Goal: Find contact information: Find contact information

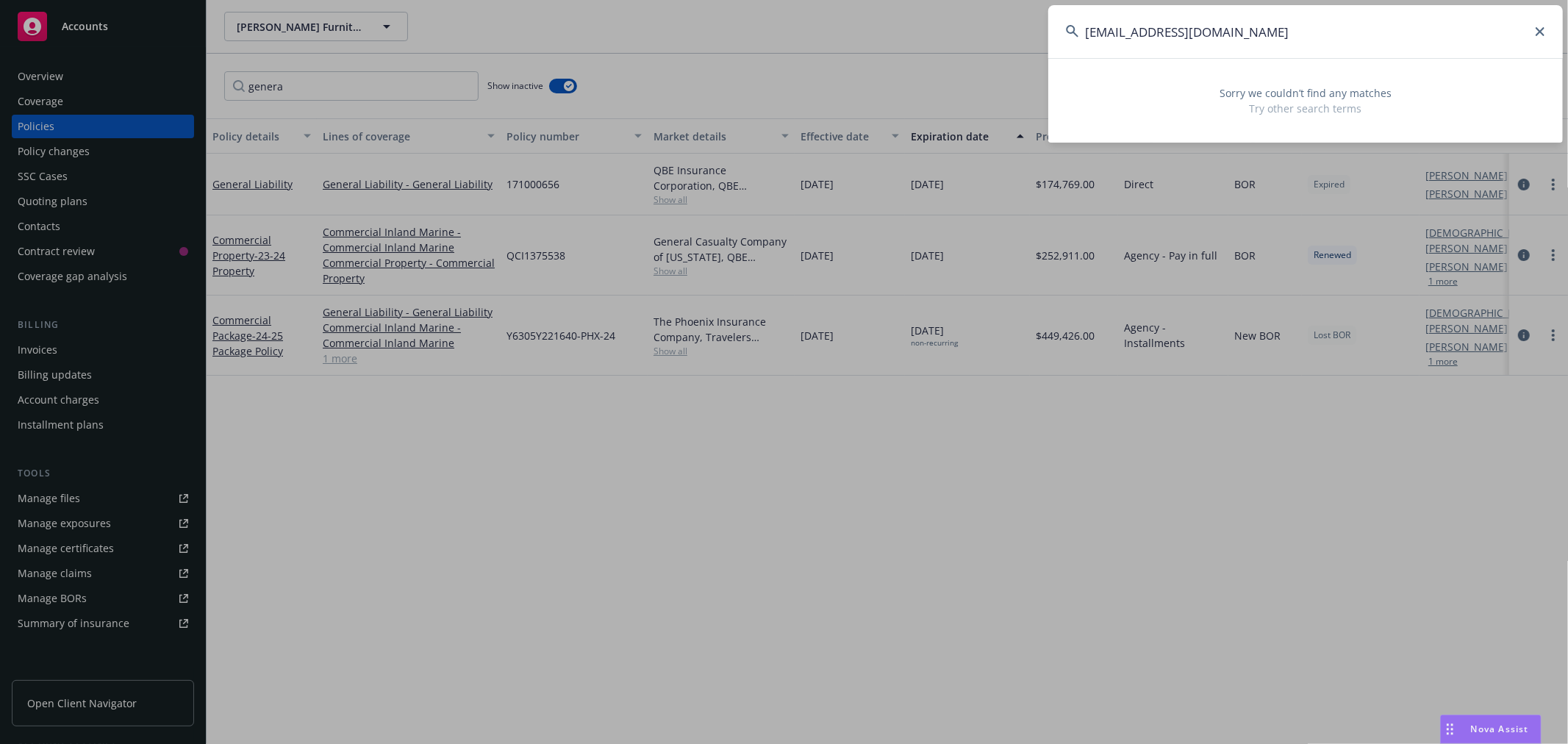
drag, startPoint x: 1346, startPoint y: 39, endPoint x: 922, endPoint y: 39, distance: 424.0
click at [922, 39] on div "[EMAIL_ADDRESS][DOMAIN_NAME] Sorry we couldn’t find any matches Try other searc…" at bounding box center [784, 372] width 1568 height 744
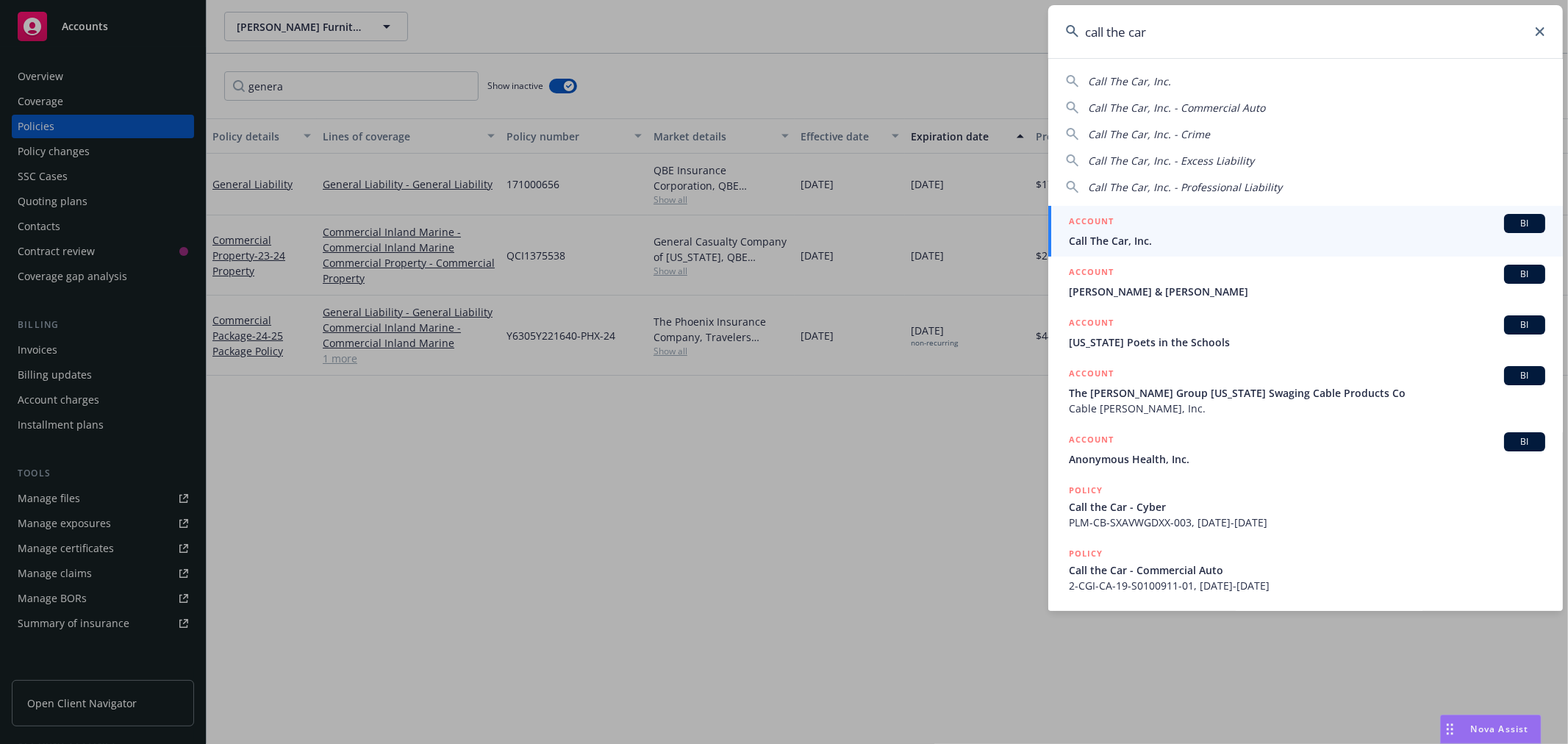
type input "call the car"
click at [1289, 228] on div "ACCOUNT BI" at bounding box center [1307, 223] width 477 height 19
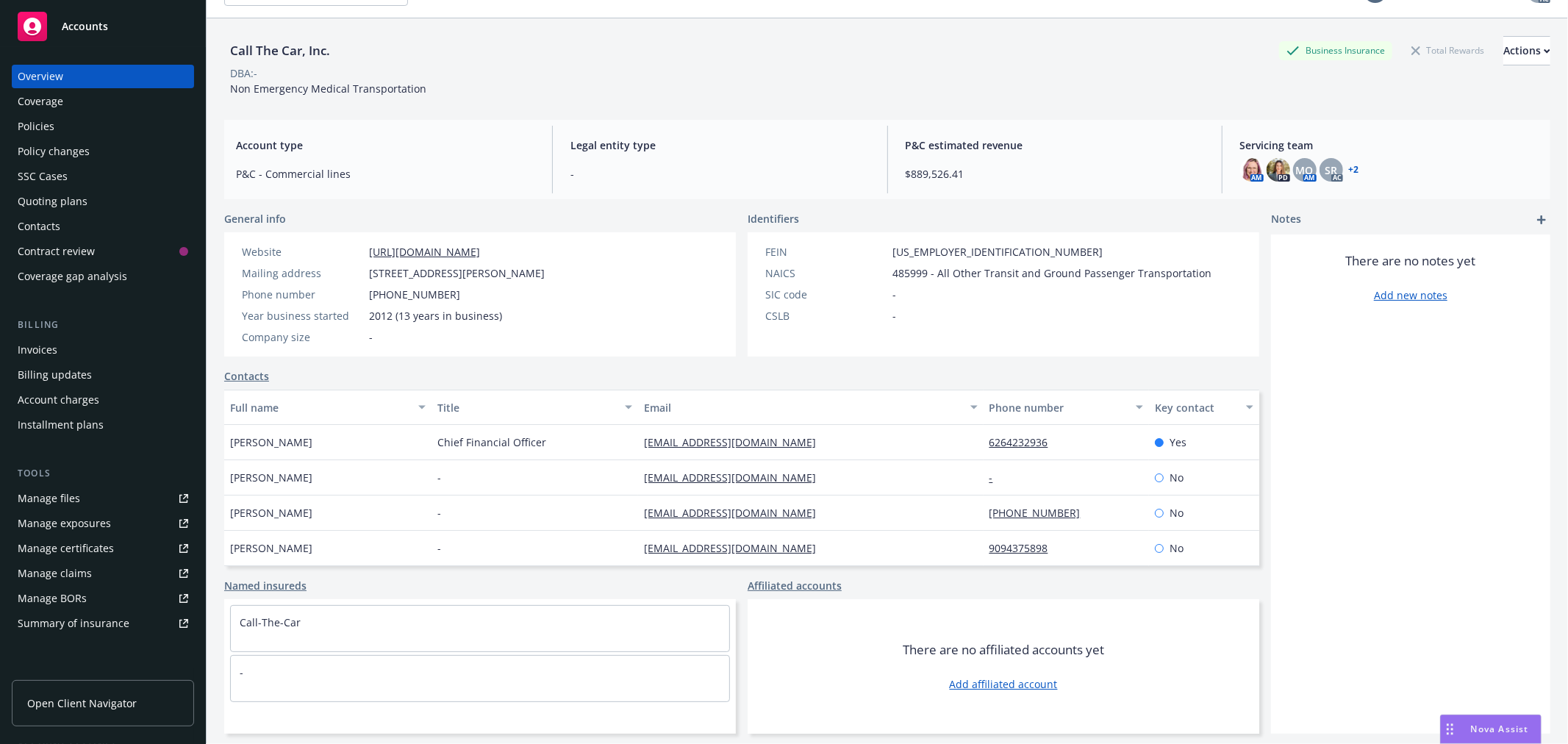
scroll to position [54, 0]
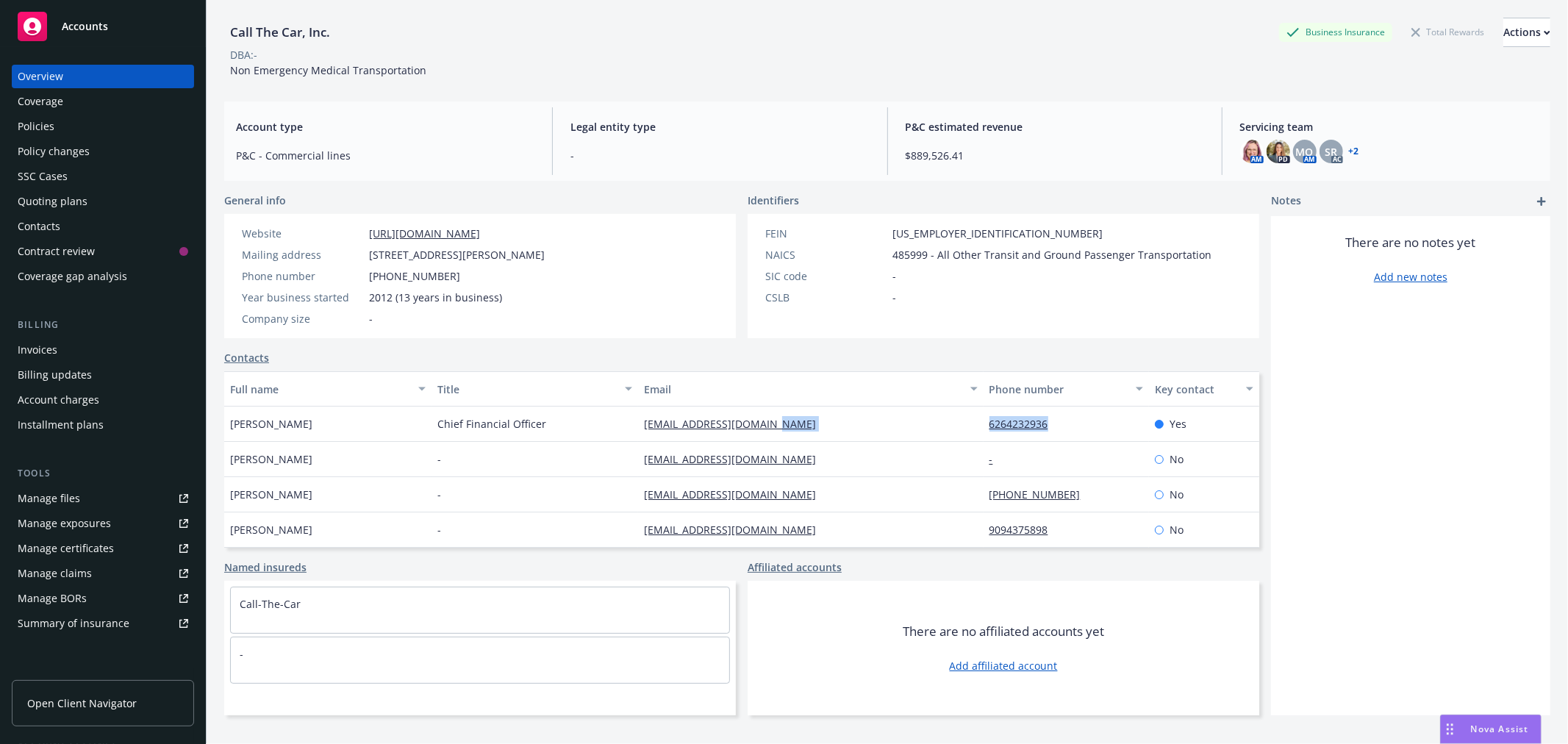
drag, startPoint x: 957, startPoint y: 424, endPoint x: 1036, endPoint y: 422, distance: 79.0
click at [1036, 422] on div "[PERSON_NAME] Chief Financial Officer [EMAIL_ADDRESS][DOMAIN_NAME] 6264232936 Y…" at bounding box center [742, 424] width 1036 height 35
copy div "6264232936"
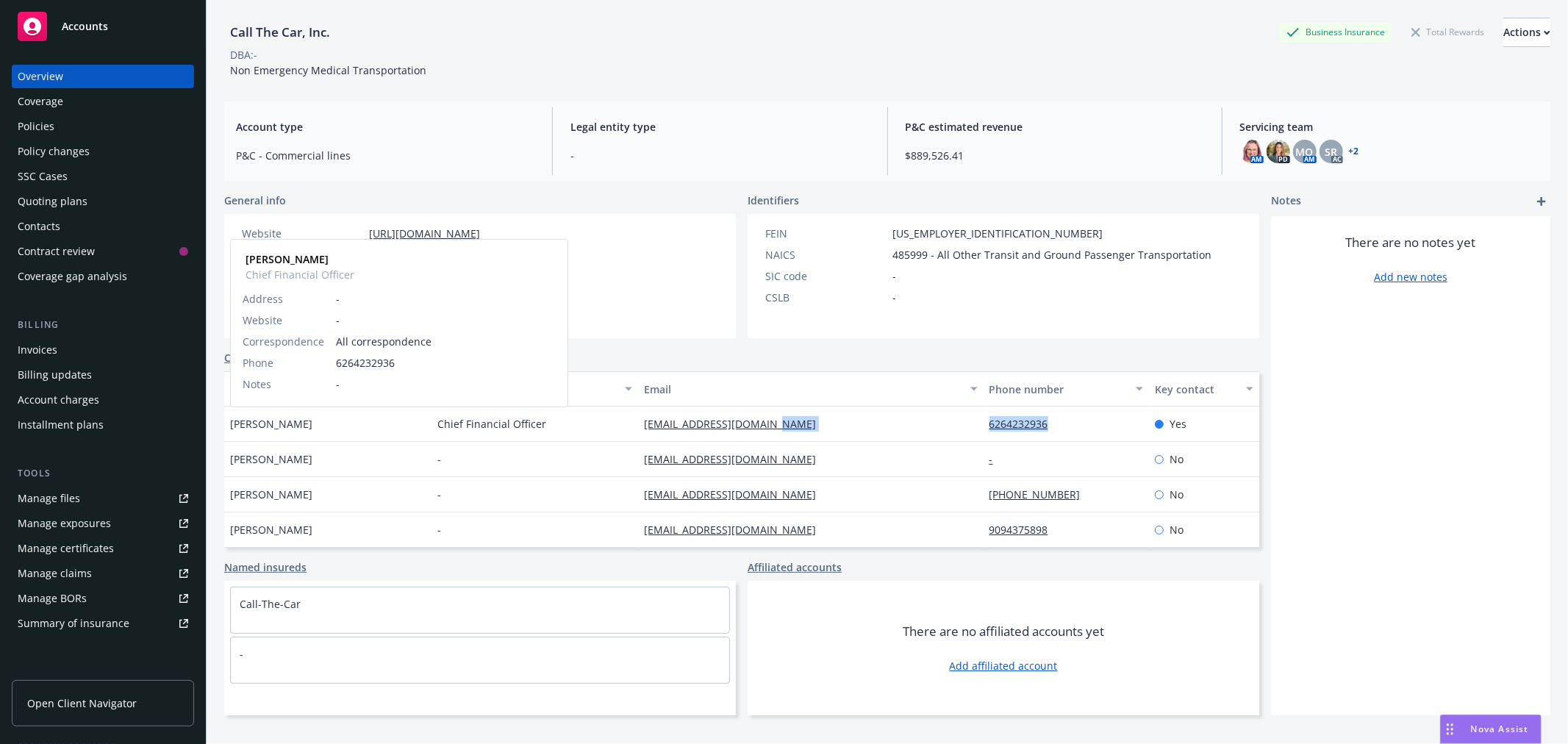
drag, startPoint x: 305, startPoint y: 427, endPoint x: 230, endPoint y: 427, distance: 75.0
click at [230, 427] on div "[PERSON_NAME] [PERSON_NAME] Chief Financial Officer Address - Website - Corresp…" at bounding box center [328, 424] width 207 height 35
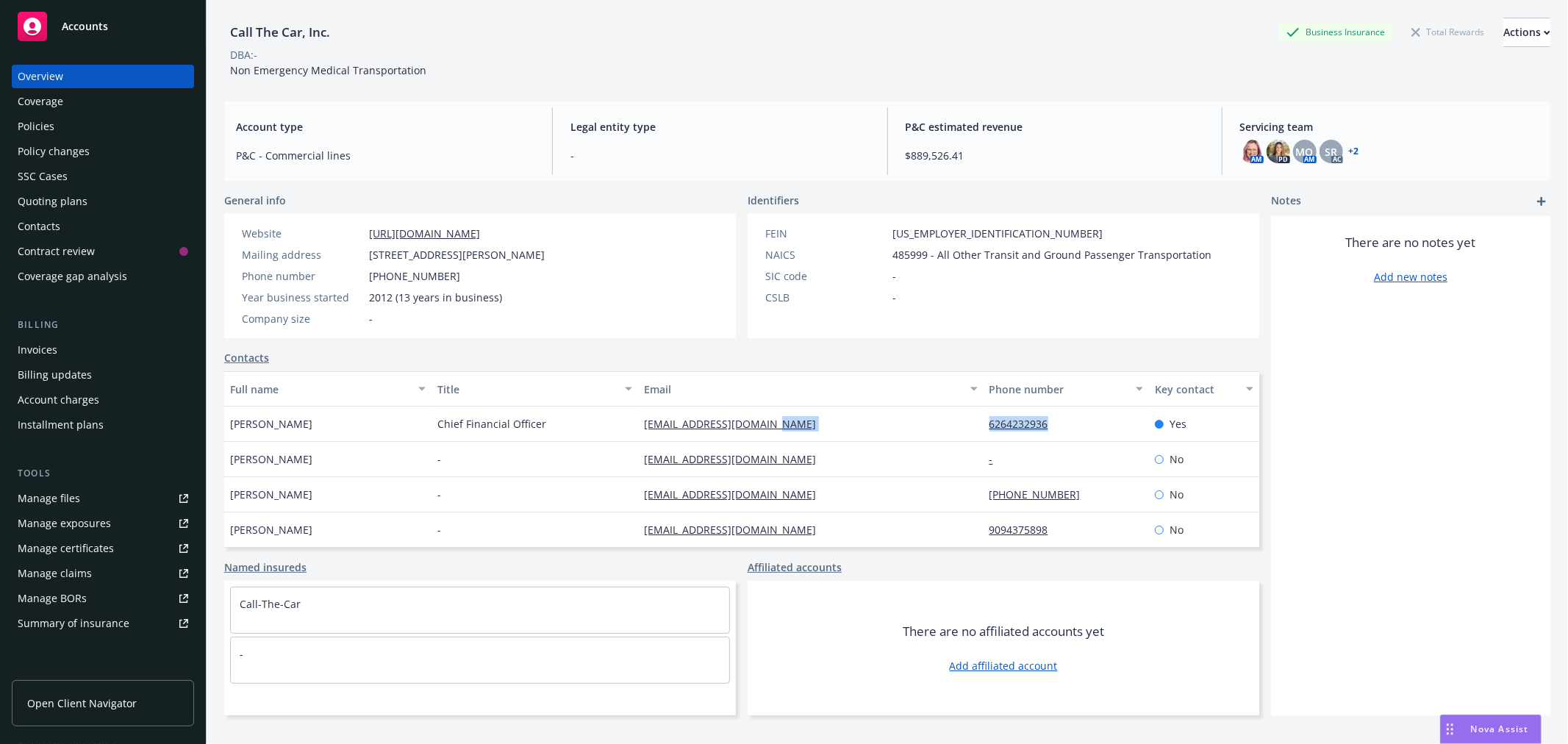
copy span "[PERSON_NAME]"
